Goal: Check status: Check status

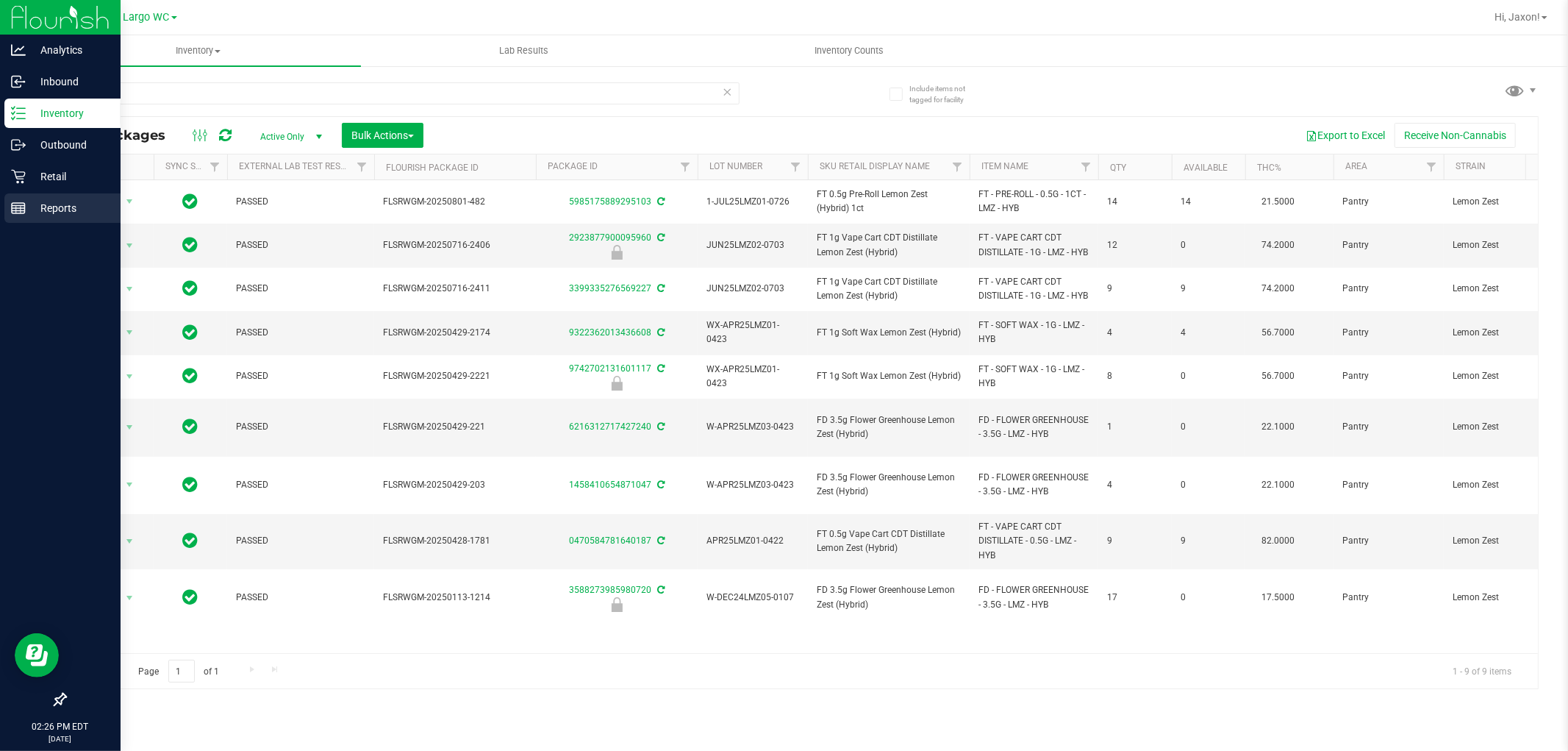
click at [28, 222] on div "Reports" at bounding box center [62, 208] width 116 height 29
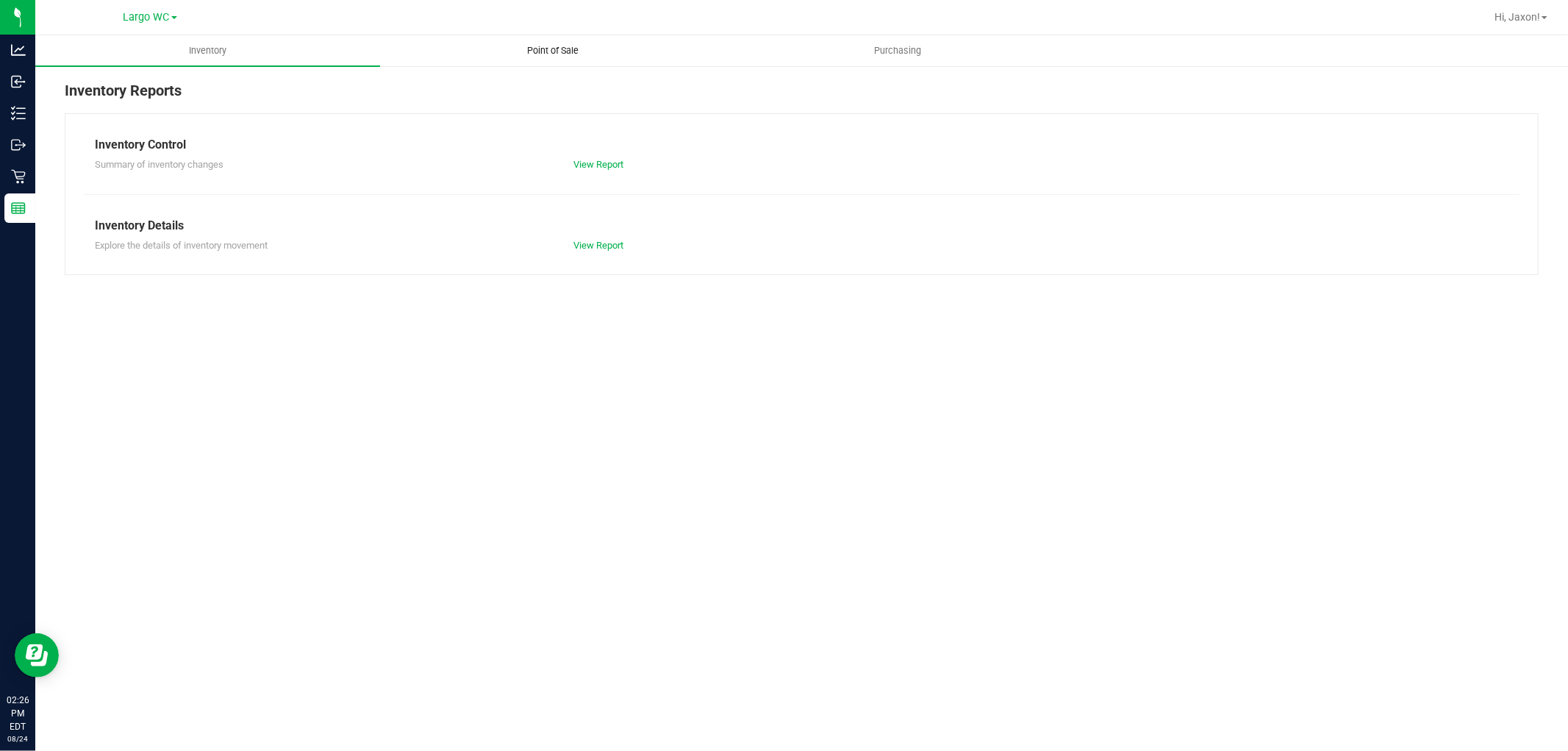
click at [522, 41] on uib-tab-heading "Point of Sale" at bounding box center [552, 51] width 343 height 29
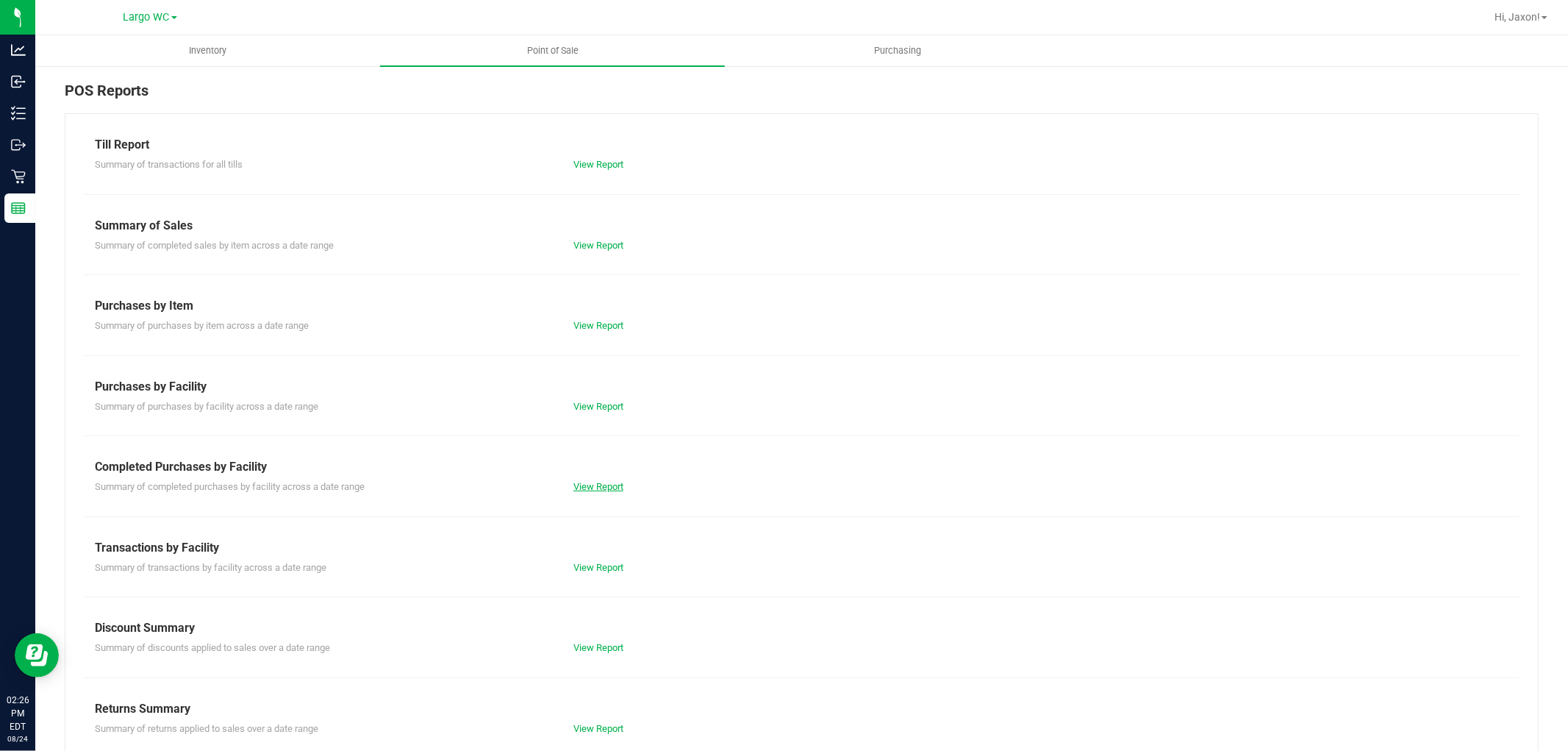
click at [605, 489] on link "View Report" at bounding box center [598, 486] width 50 height 11
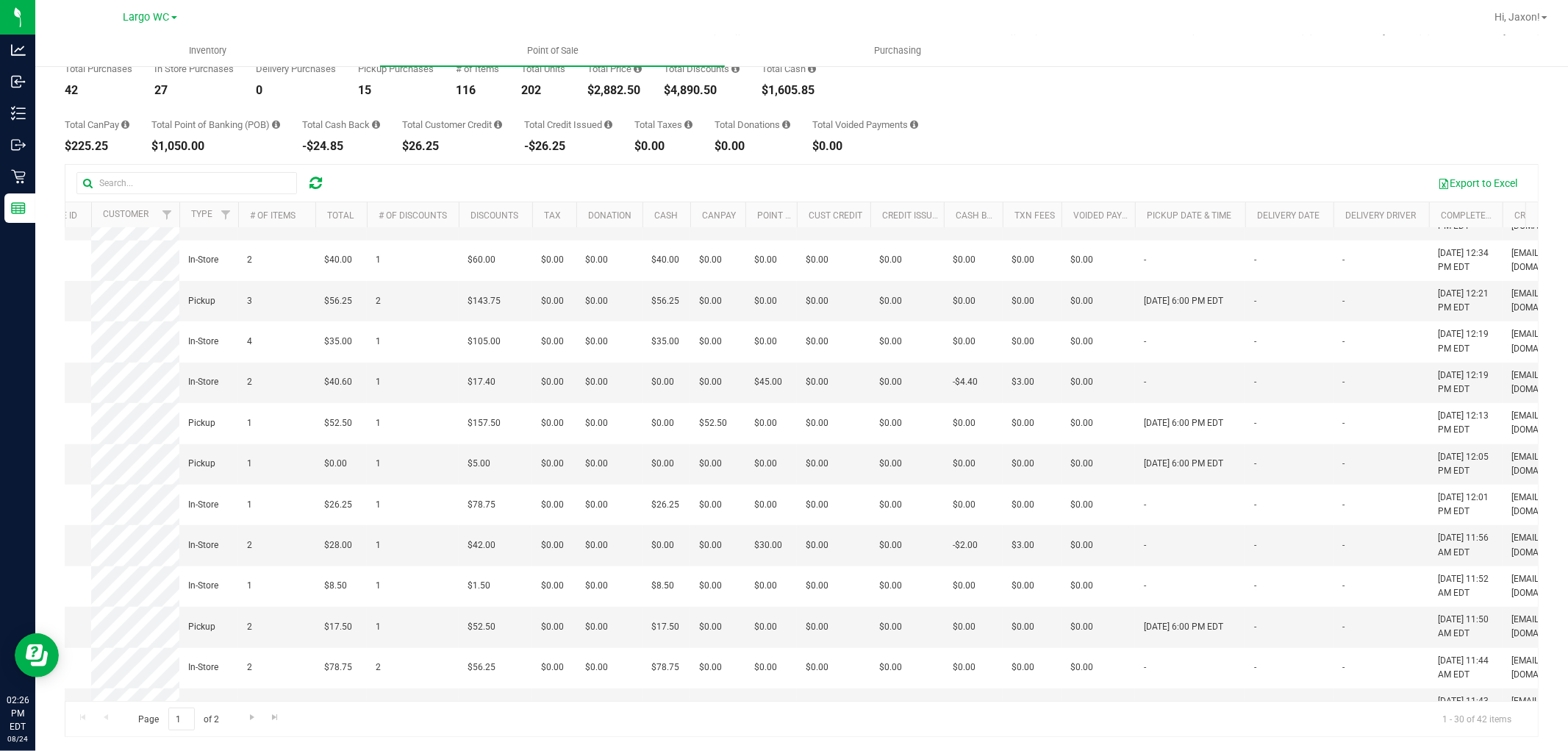
scroll to position [736, 0]
